Goal: Task Accomplishment & Management: Manage account settings

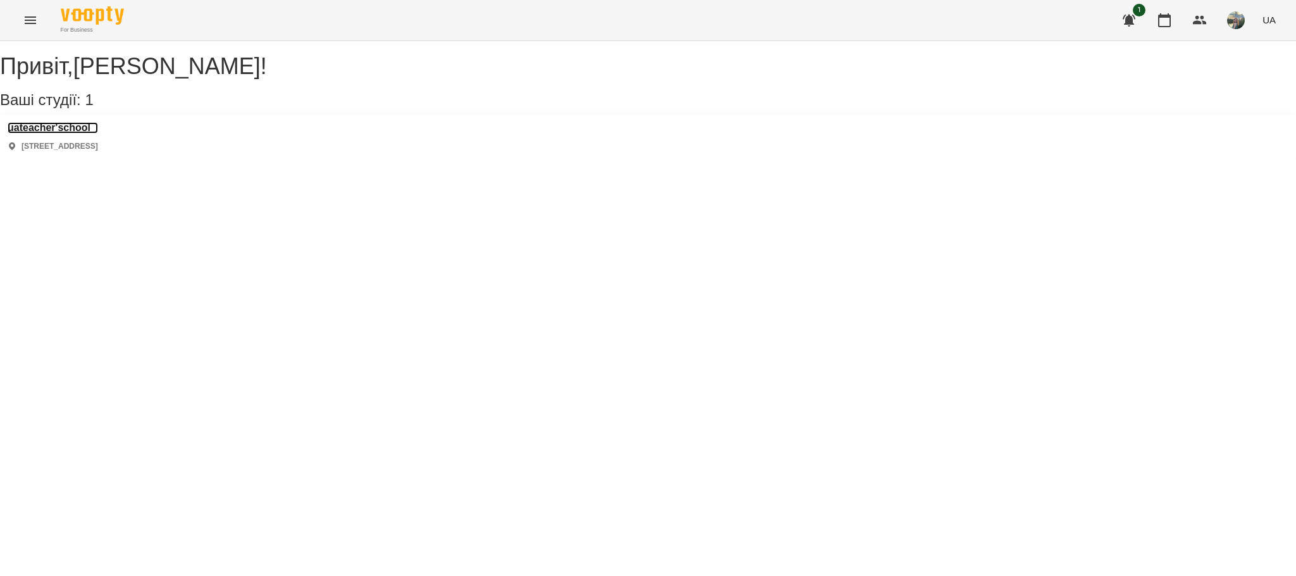
click at [85, 133] on h3 "uateacher'school" at bounding box center [53, 127] width 90 height 11
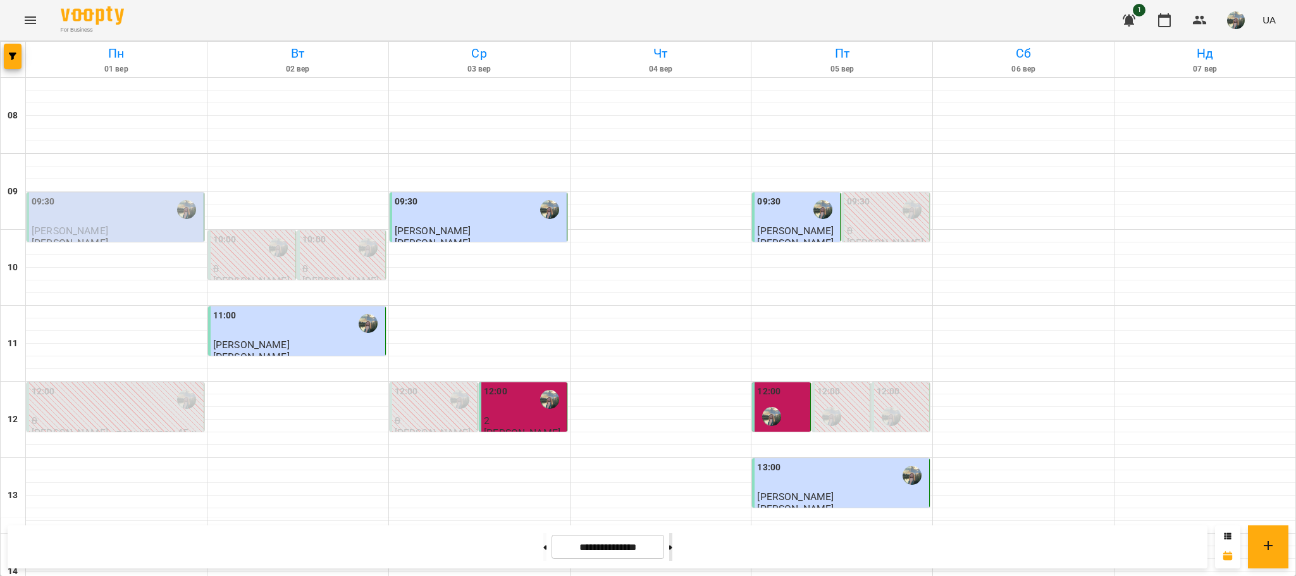
click at [672, 553] on button at bounding box center [670, 547] width 3 height 28
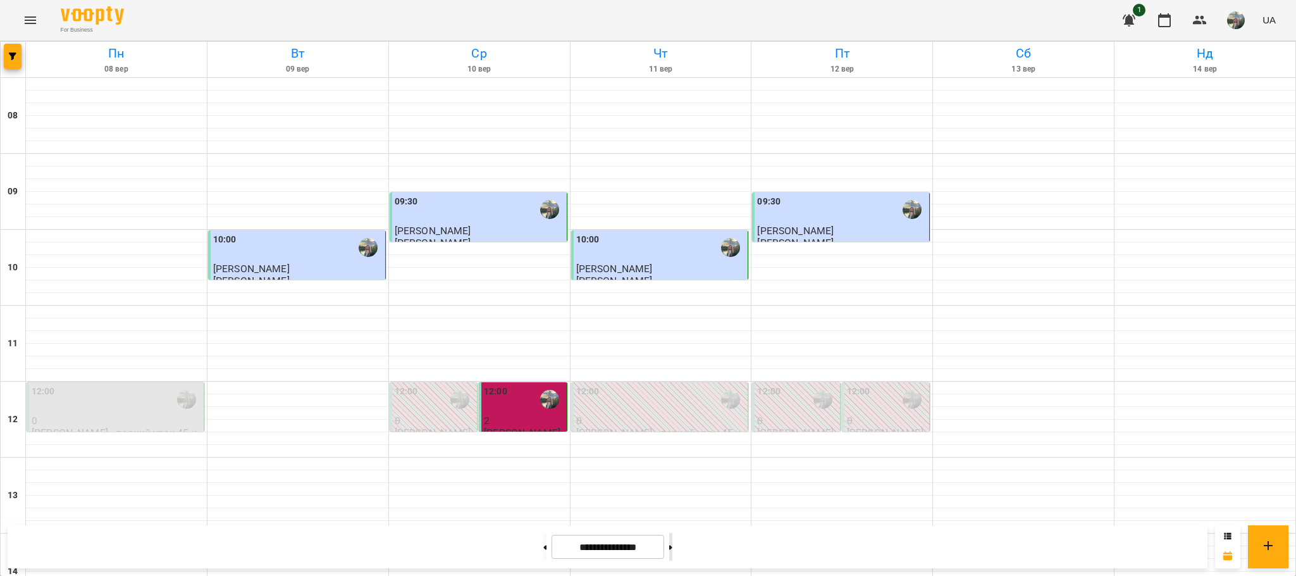
click at [672, 552] on button at bounding box center [670, 547] width 3 height 28
type input "**********"
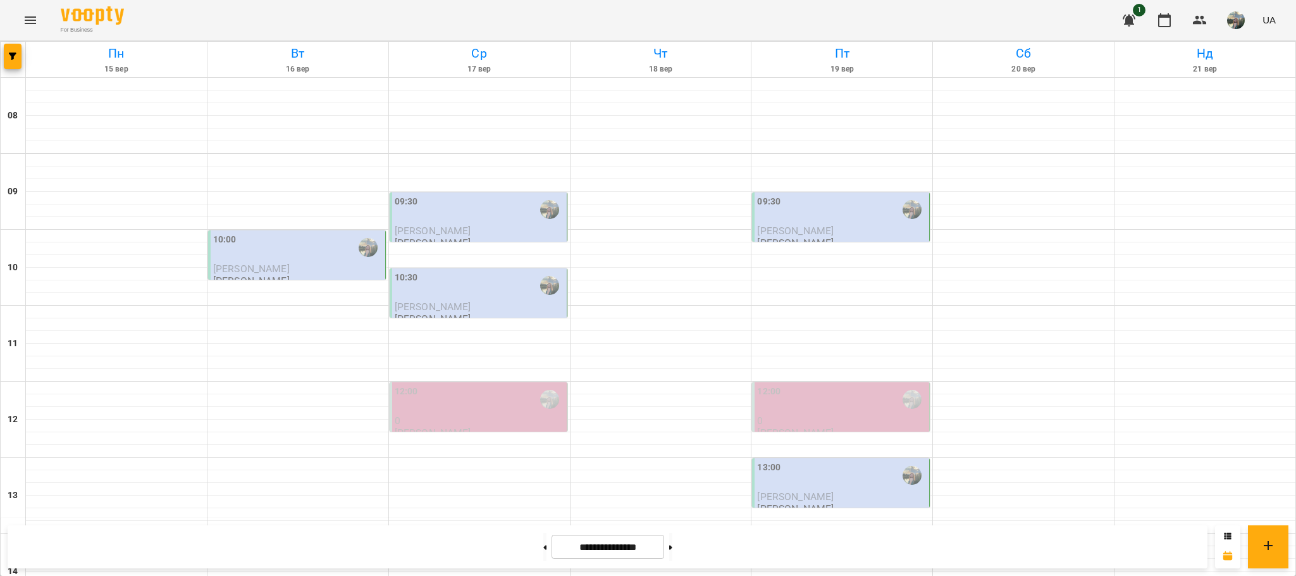
scroll to position [379, 0]
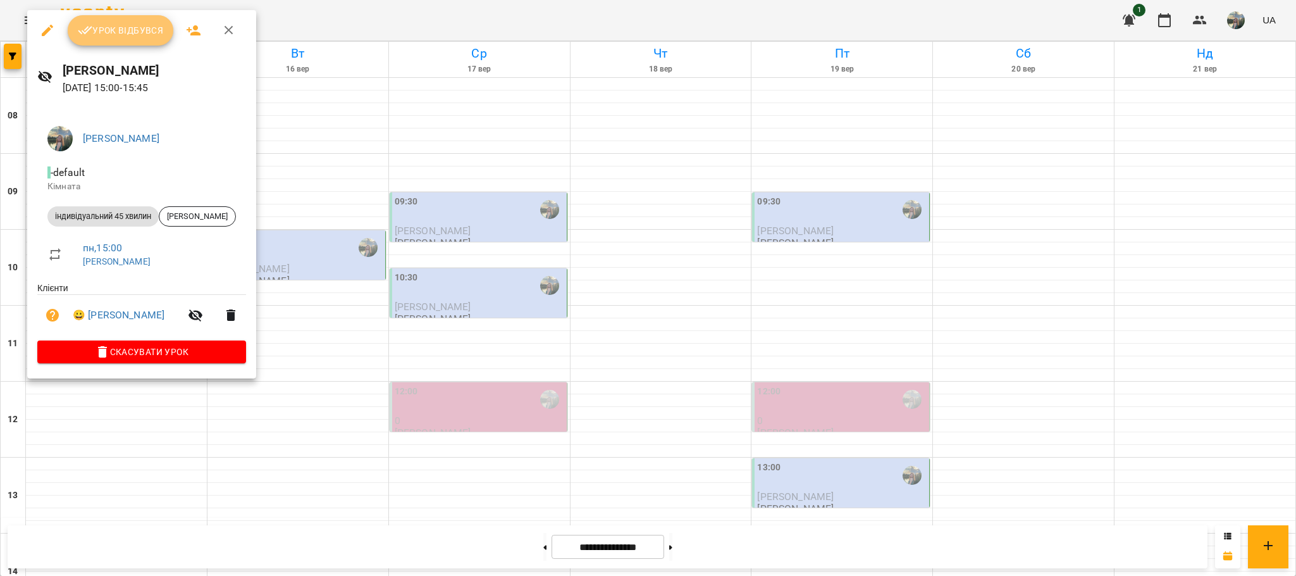
click at [140, 33] on span "Урок відбувся" at bounding box center [121, 30] width 86 height 15
